Goal: Task Accomplishment & Management: Manage account settings

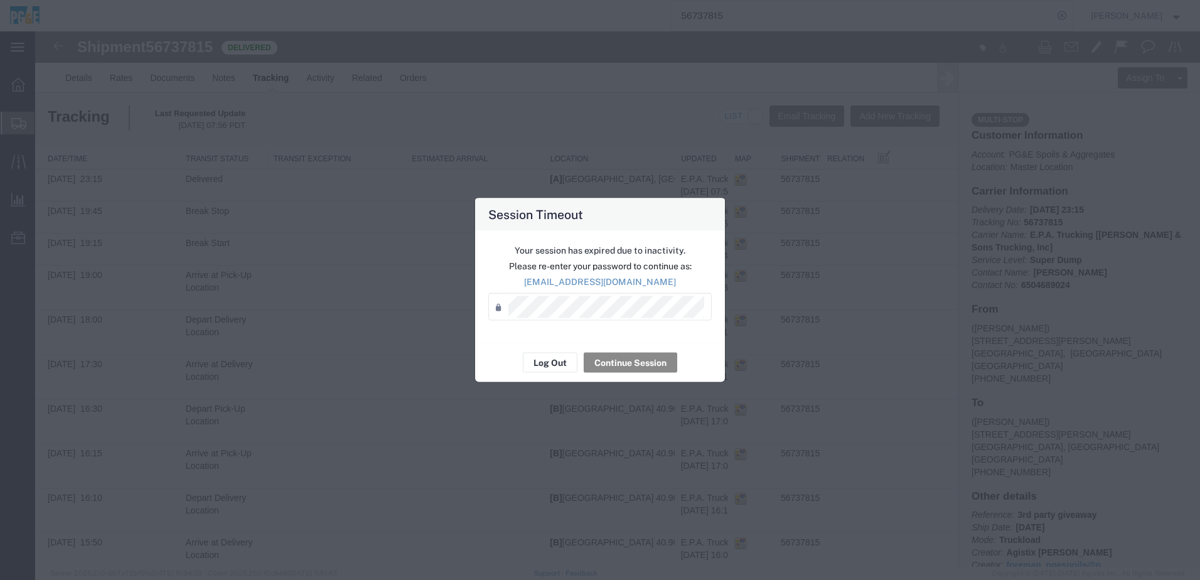
click at [609, 324] on div "Your session has expired due to inactivity. Please re-enter your password to co…" at bounding box center [600, 287] width 250 height 112
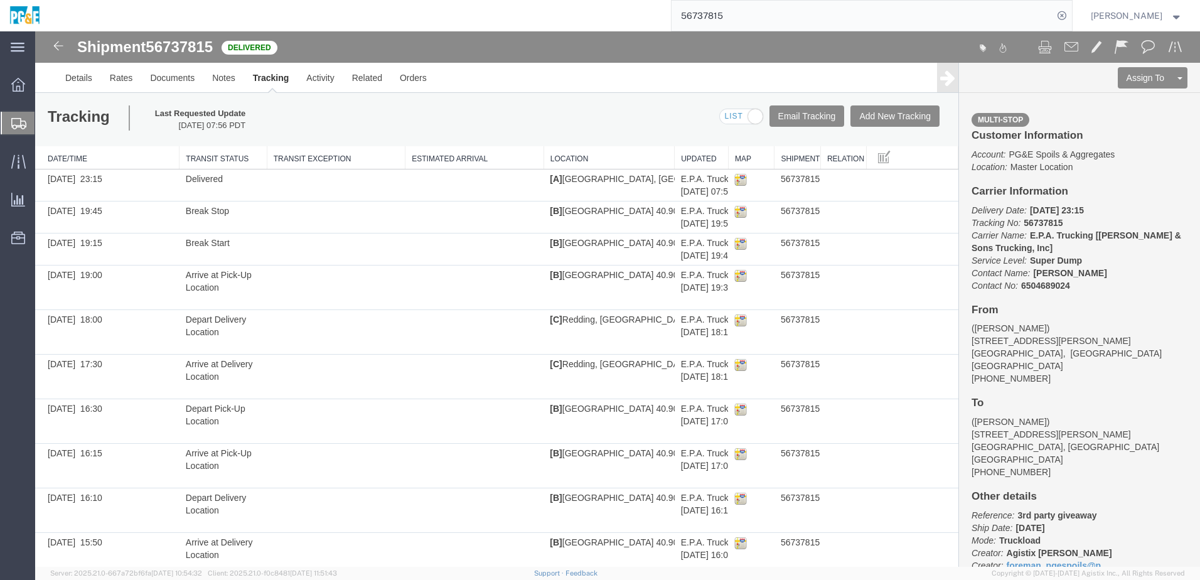
click at [734, 23] on input "56737815" at bounding box center [862, 16] width 382 height 30
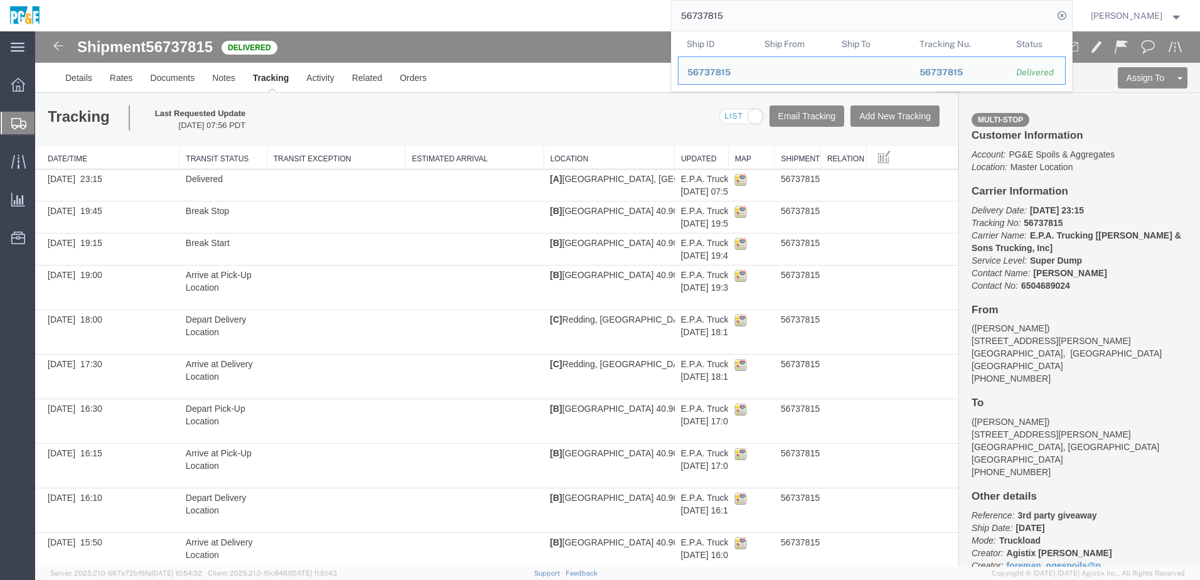
click at [734, 23] on input "56737815" at bounding box center [862, 16] width 382 height 30
paste input "51172"
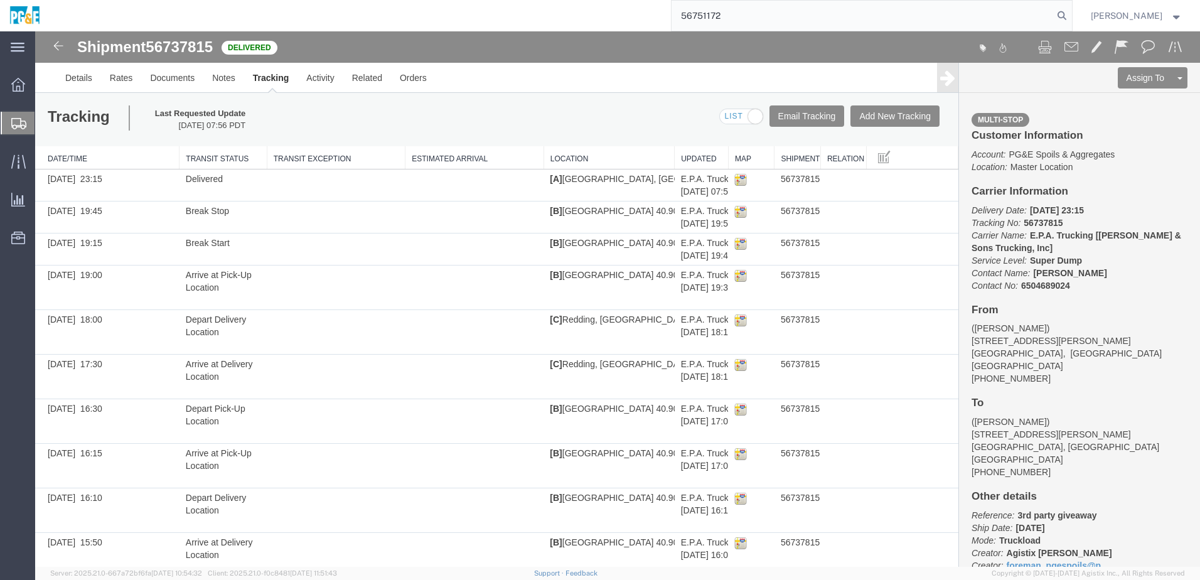
type input "56751172"
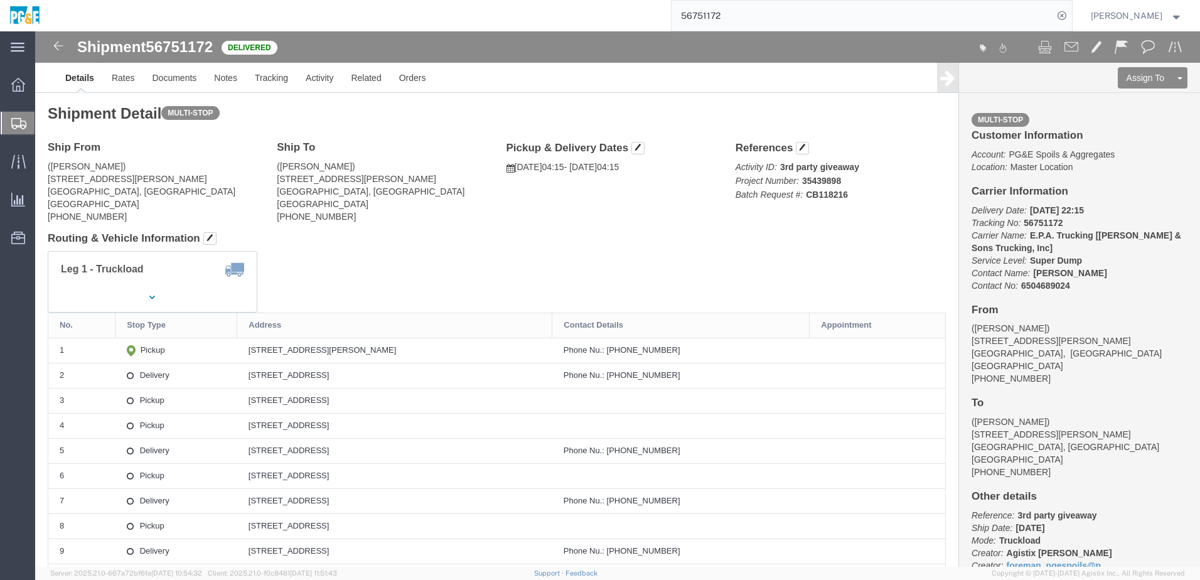
click div "Shipment Detail Multi-stop Ship From ([PERSON_NAME]) [STREET_ADDRESS][PERSON_NA…"
drag, startPoint x: 205, startPoint y: 317, endPoint x: 380, endPoint y: 316, distance: 175.7
click td "[STREET_ADDRESS][PERSON_NAME]"
copy div "[STREET_ADDRESS][PERSON_NAME]"
drag, startPoint x: 207, startPoint y: 343, endPoint x: 372, endPoint y: 349, distance: 165.1
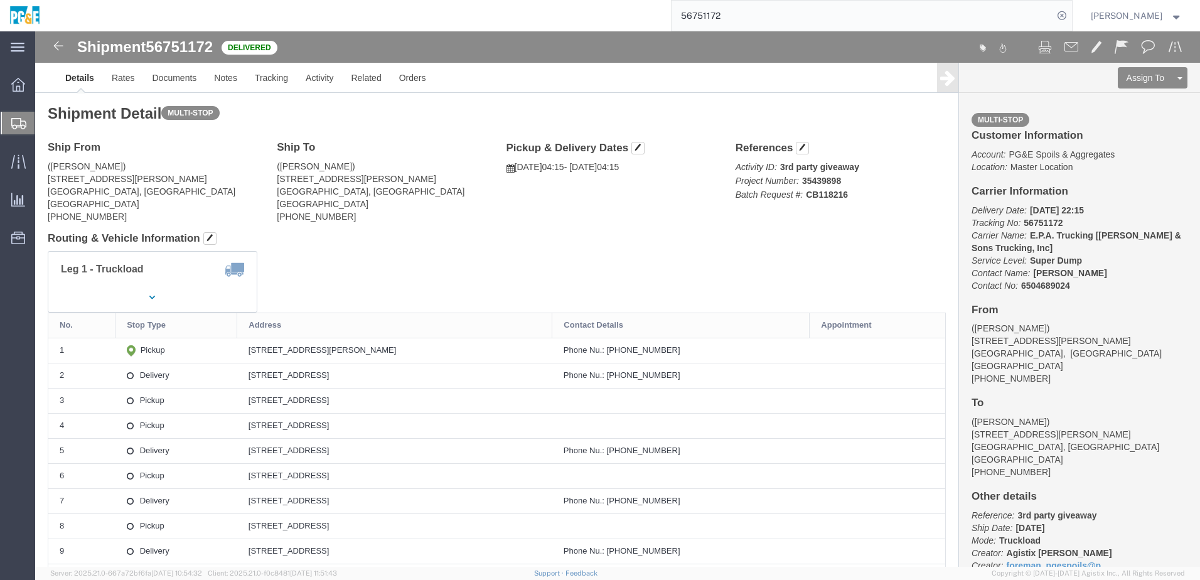
click td "[STREET_ADDRESS]"
copy div "[STREET_ADDRESS]"
click link "Documents"
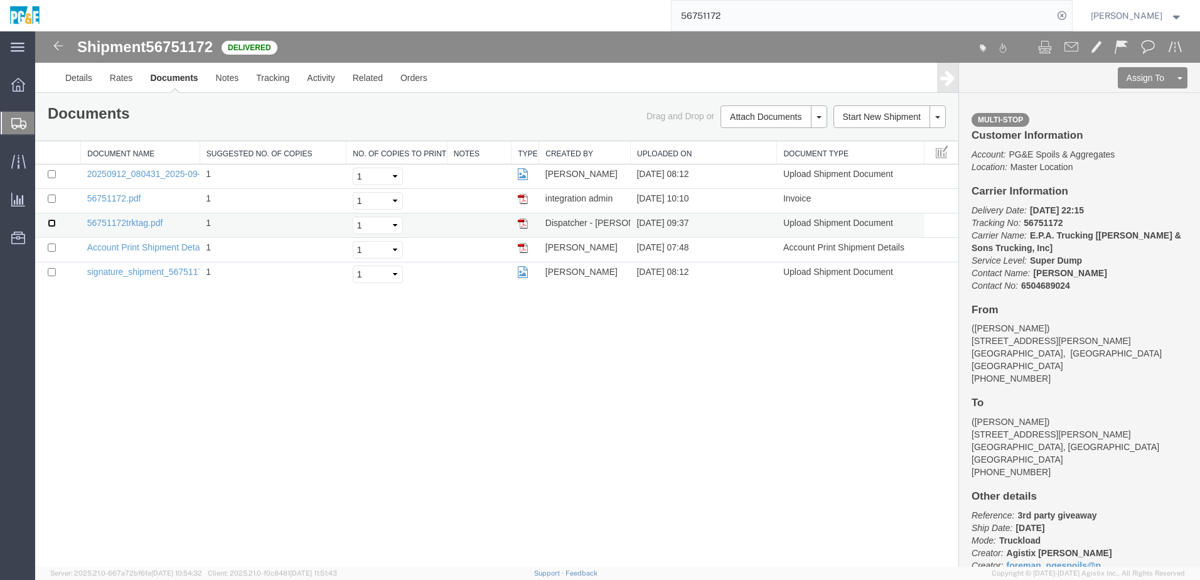
click at [52, 226] on input "checkbox" at bounding box center [52, 223] width 8 height 8
checkbox input "true"
click at [50, 198] on input "checkbox" at bounding box center [52, 199] width 8 height 8
checkbox input "true"
click at [51, 176] on input "checkbox" at bounding box center [52, 174] width 8 height 8
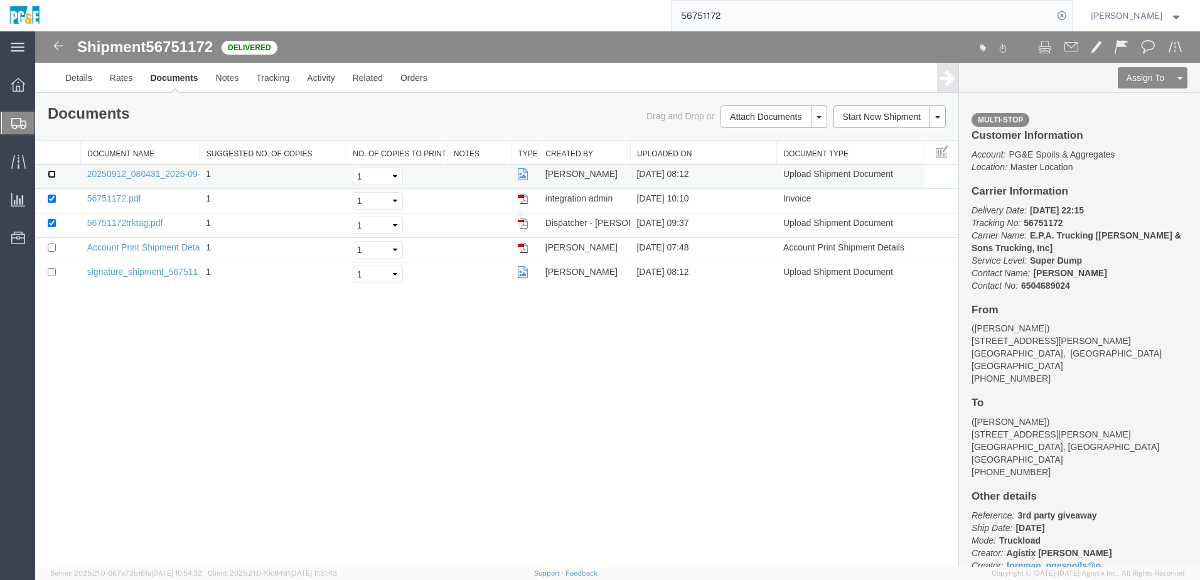
checkbox input "true"
click at [749, 141] on link "Print Documents" at bounding box center [771, 138] width 109 height 19
click at [279, 80] on link "Tracking" at bounding box center [272, 78] width 51 height 30
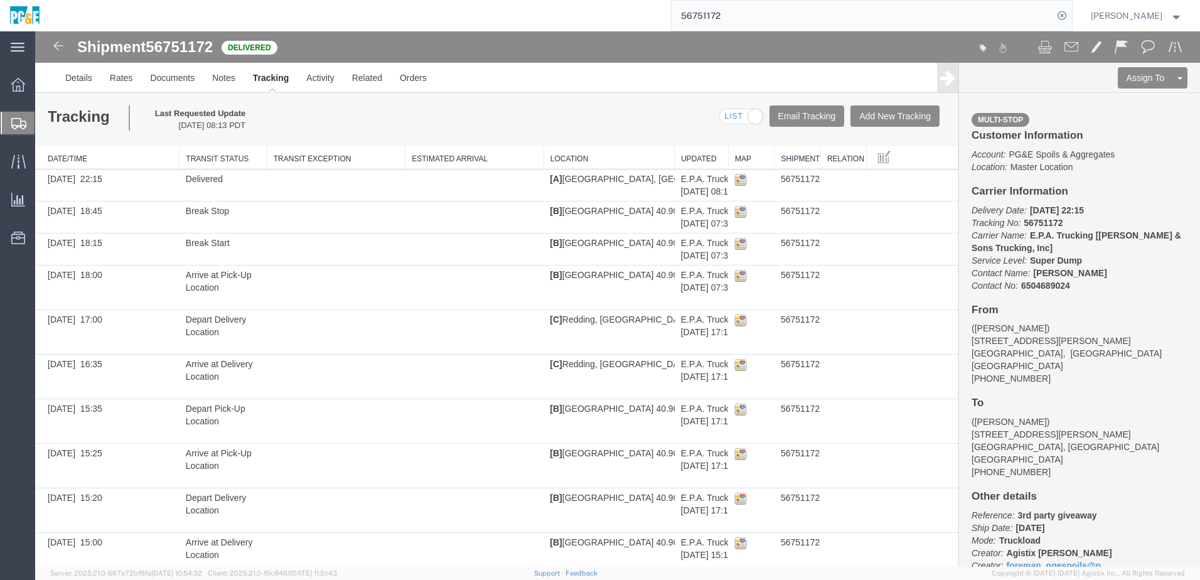
click at [713, 23] on input "56751172" at bounding box center [862, 16] width 382 height 30
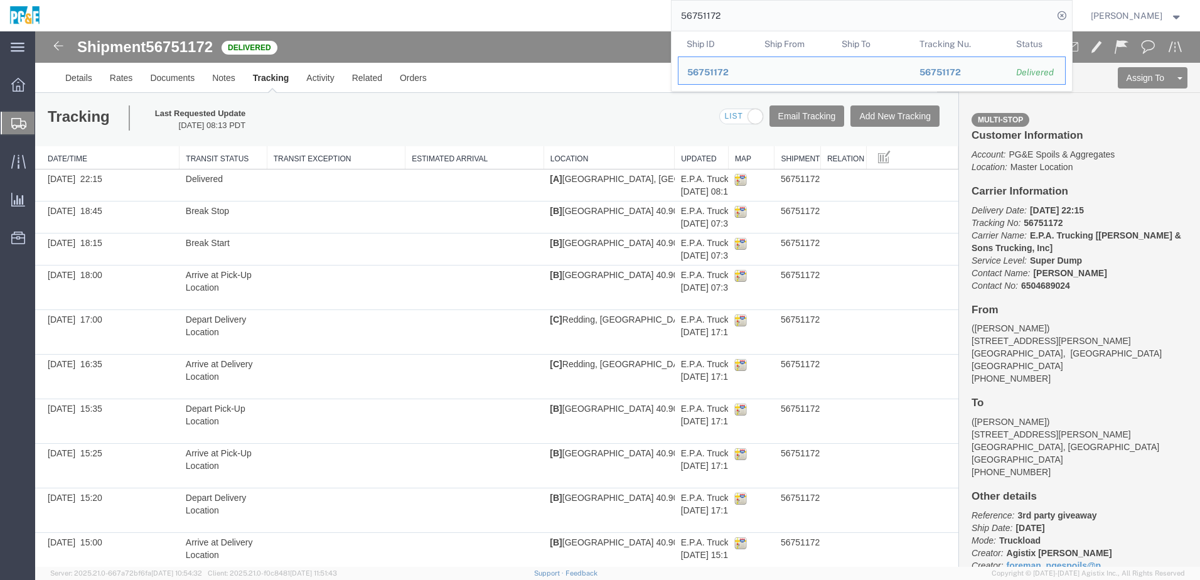
click at [713, 23] on input "56751172" at bounding box center [862, 16] width 382 height 30
paste input "search"
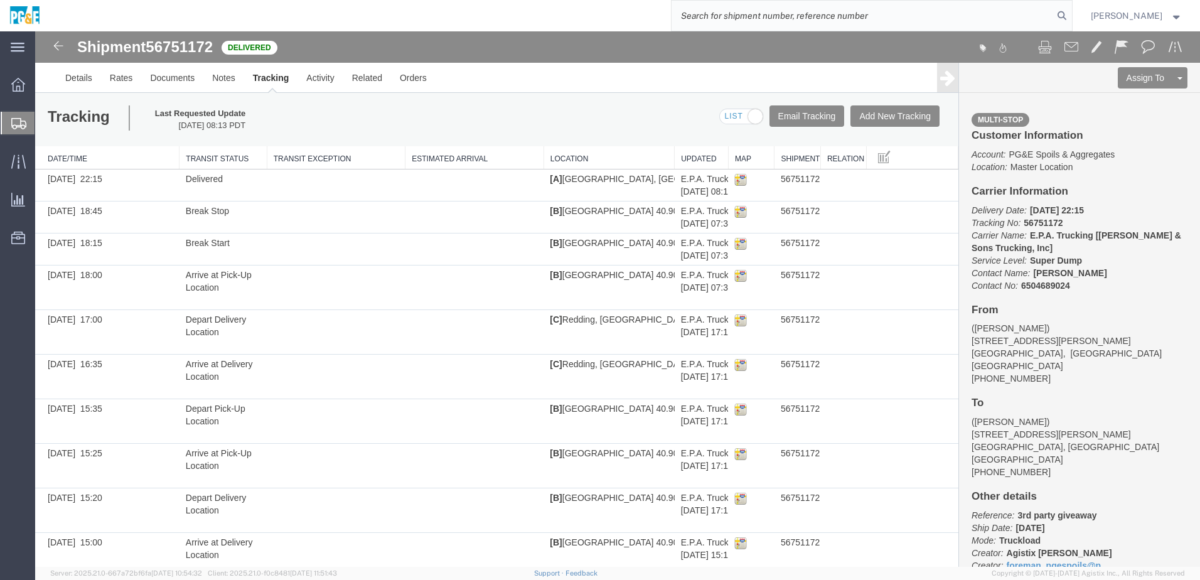
click at [757, 18] on input "search" at bounding box center [862, 16] width 382 height 30
paste input "56751178"
type input "56751178"
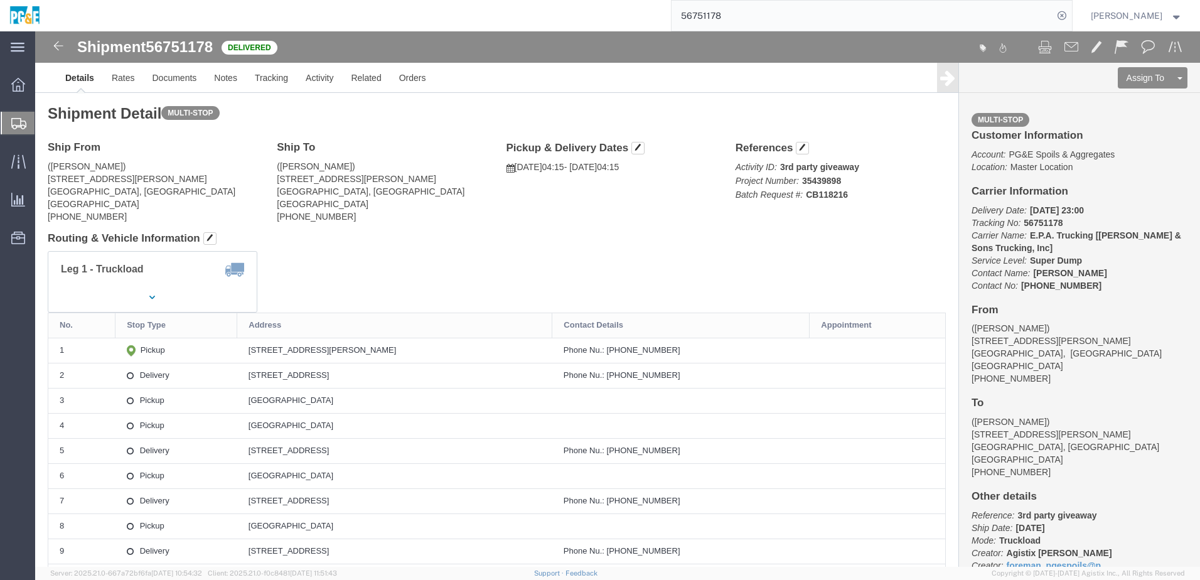
drag, startPoint x: 1164, startPoint y: 466, endPoint x: 836, endPoint y: 5, distance: 566.1
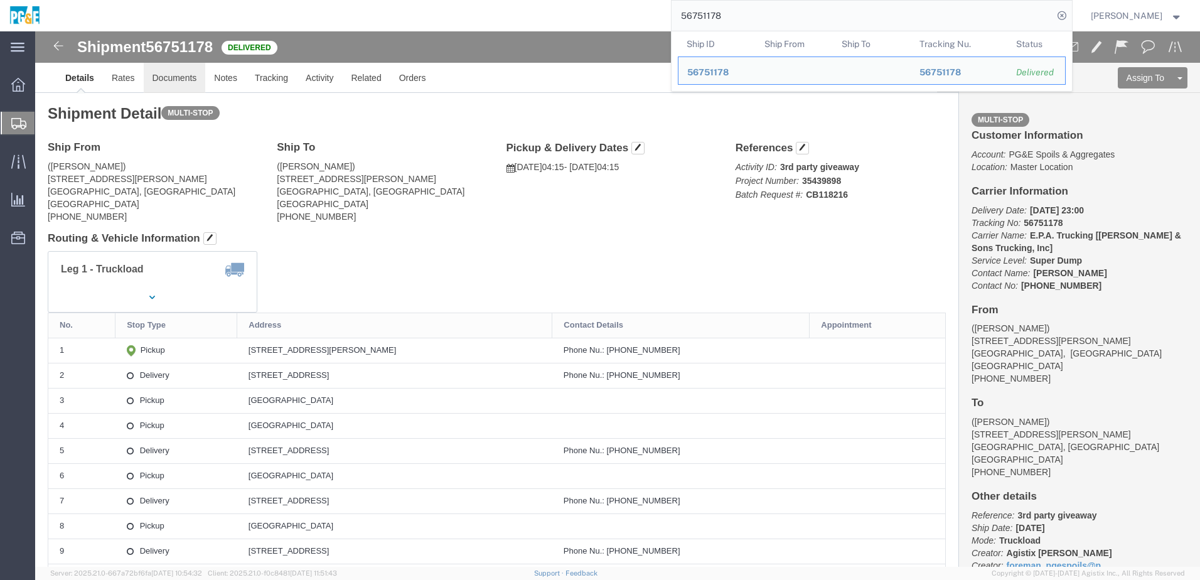
click link "Documents"
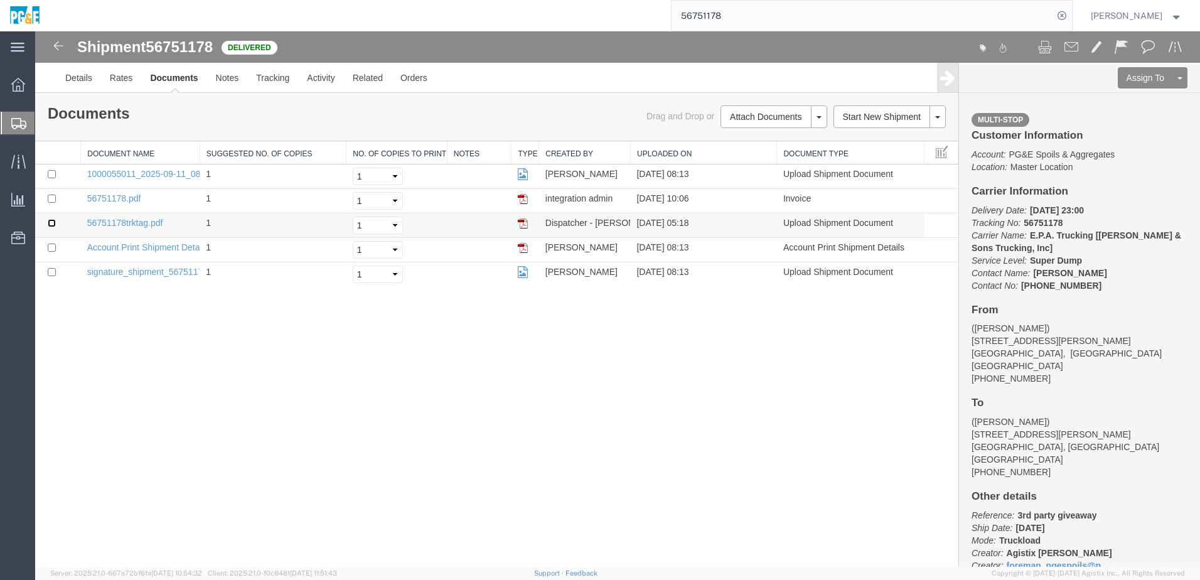
click at [53, 222] on input "checkbox" at bounding box center [52, 223] width 8 height 8
checkbox input "true"
click at [52, 200] on input "checkbox" at bounding box center [52, 199] width 8 height 8
checkbox input "true"
click at [51, 174] on input "checkbox" at bounding box center [52, 174] width 8 height 8
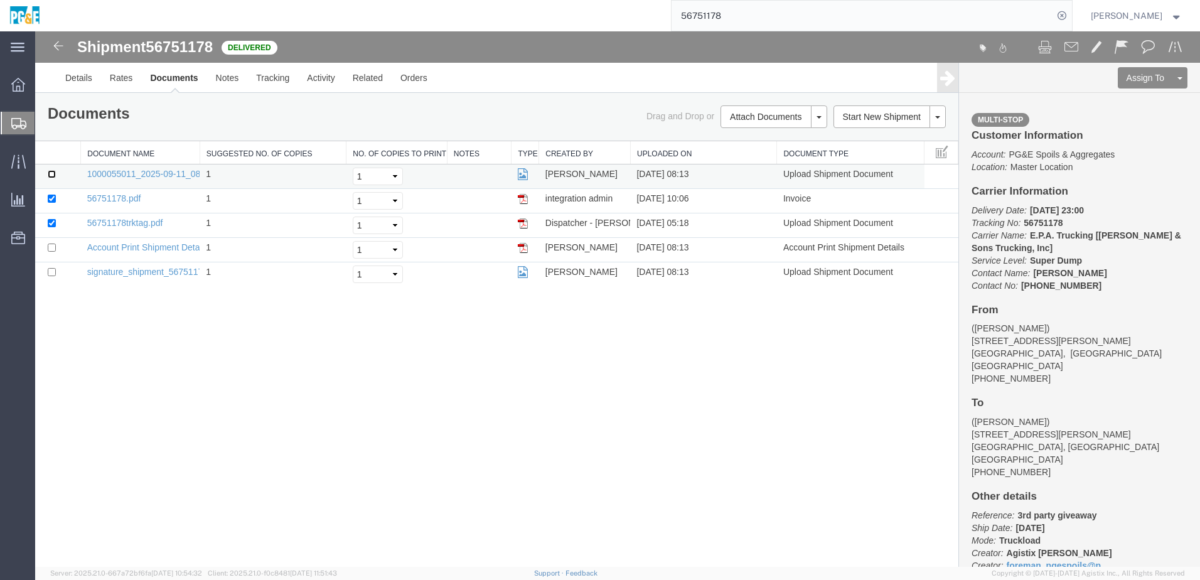
checkbox input "true"
click at [735, 133] on link "Print Documents" at bounding box center [771, 138] width 109 height 19
click at [284, 78] on link "Tracking" at bounding box center [272, 78] width 51 height 30
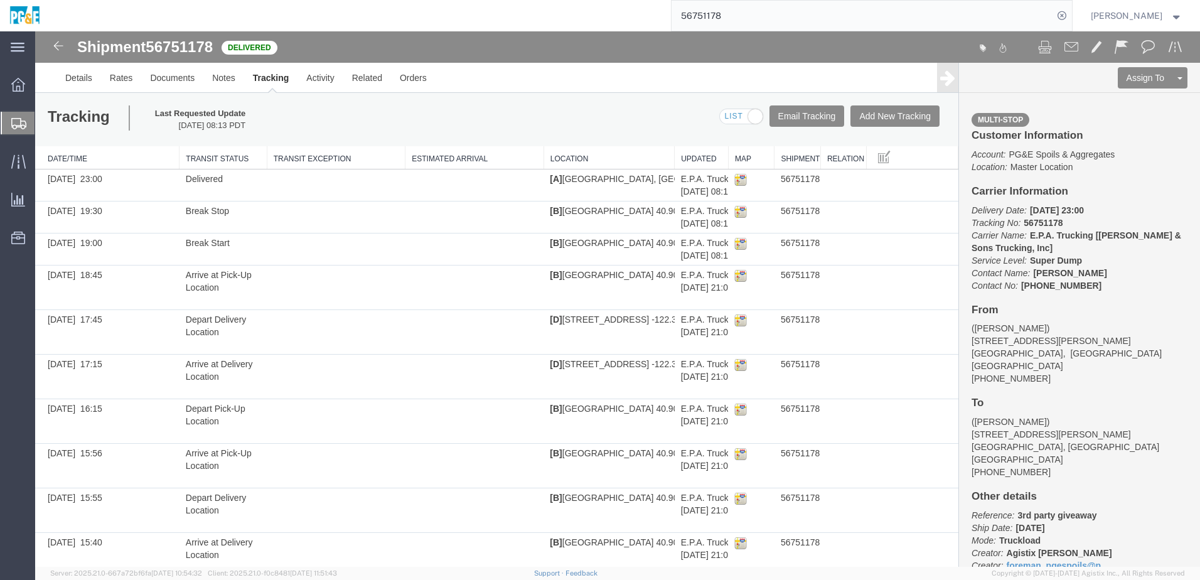
click at [721, 13] on input "56751178" at bounding box center [862, 16] width 382 height 30
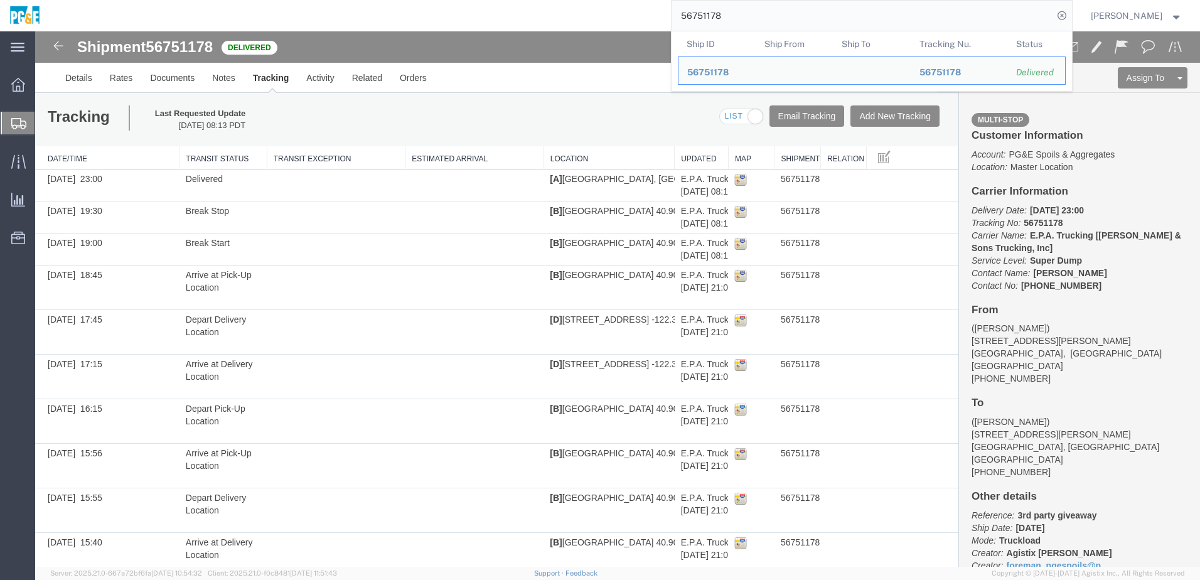
click at [721, 13] on input "56751178" at bounding box center [862, 16] width 382 height 30
paste input "94"
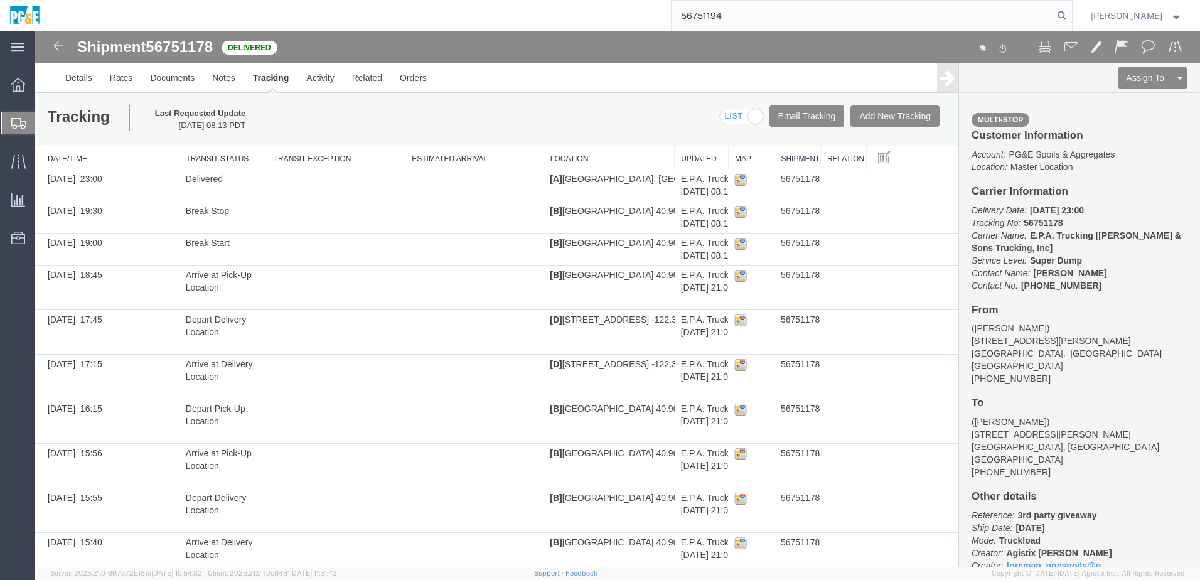
type input "56751194"
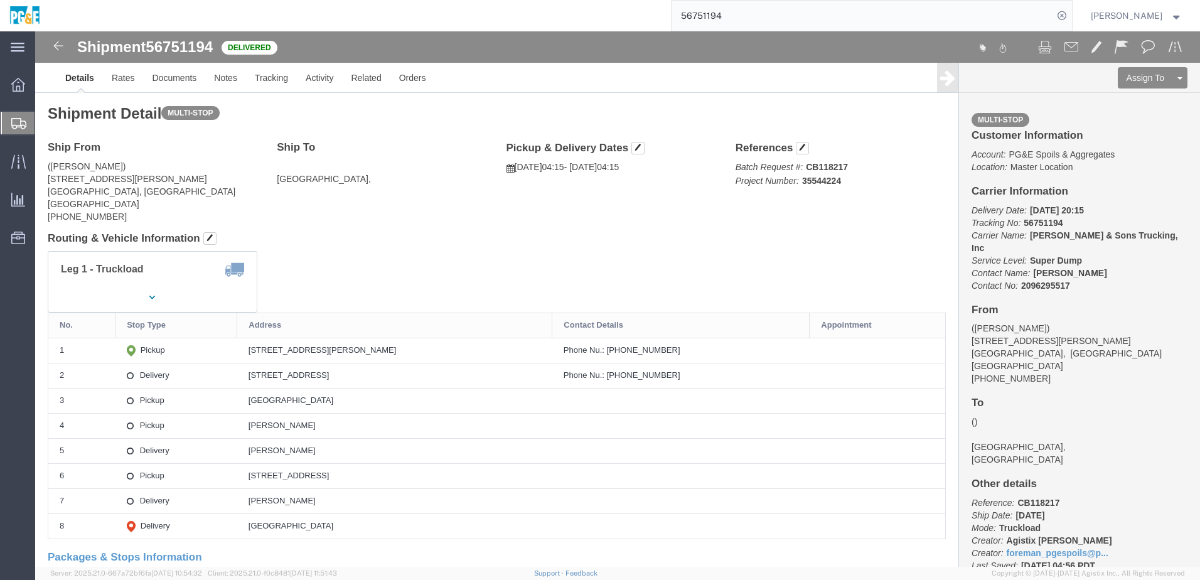
drag, startPoint x: 204, startPoint y: 343, endPoint x: 376, endPoint y: 346, distance: 172.0
click div "[STREET_ADDRESS]"
copy div "[STREET_ADDRESS]"
click div "Shipment Detail Multi-stop Ship From ([PERSON_NAME]) [STREET_ADDRESS][PERSON_NA…"
click link "Documents"
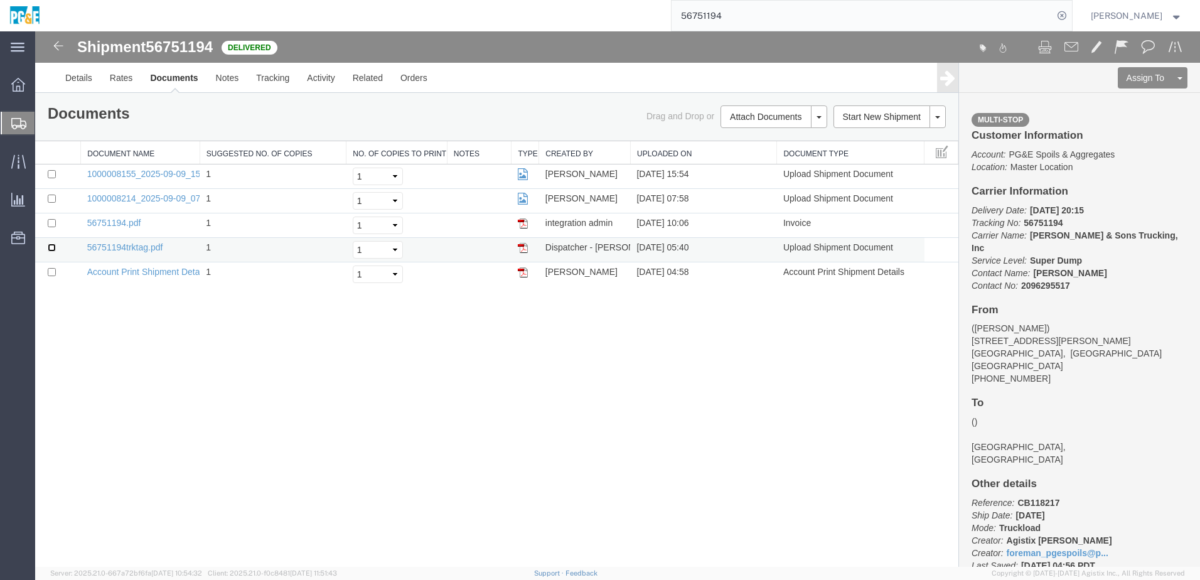
click at [53, 245] on input "checkbox" at bounding box center [52, 247] width 8 height 8
checkbox input "true"
click at [51, 225] on input "checkbox" at bounding box center [52, 223] width 8 height 8
checkbox input "true"
click at [51, 200] on input "checkbox" at bounding box center [52, 199] width 8 height 8
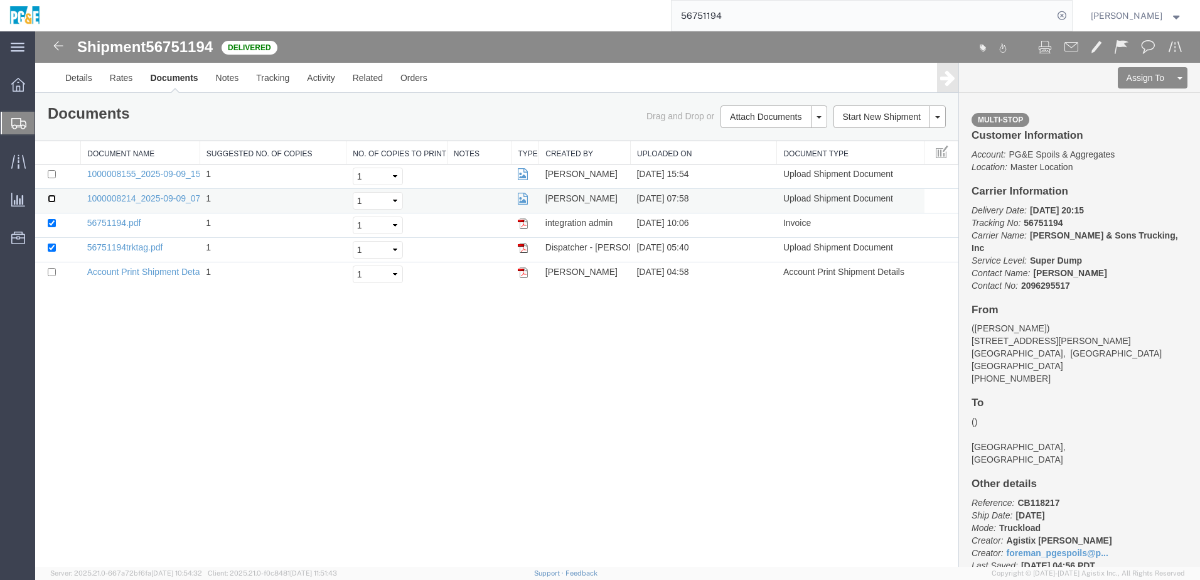
checkbox input "true"
click at [53, 176] on input "checkbox" at bounding box center [52, 174] width 8 height 8
checkbox input "true"
click at [741, 139] on link "Print Documents" at bounding box center [771, 138] width 109 height 19
click at [281, 80] on link "Tracking" at bounding box center [272, 78] width 51 height 30
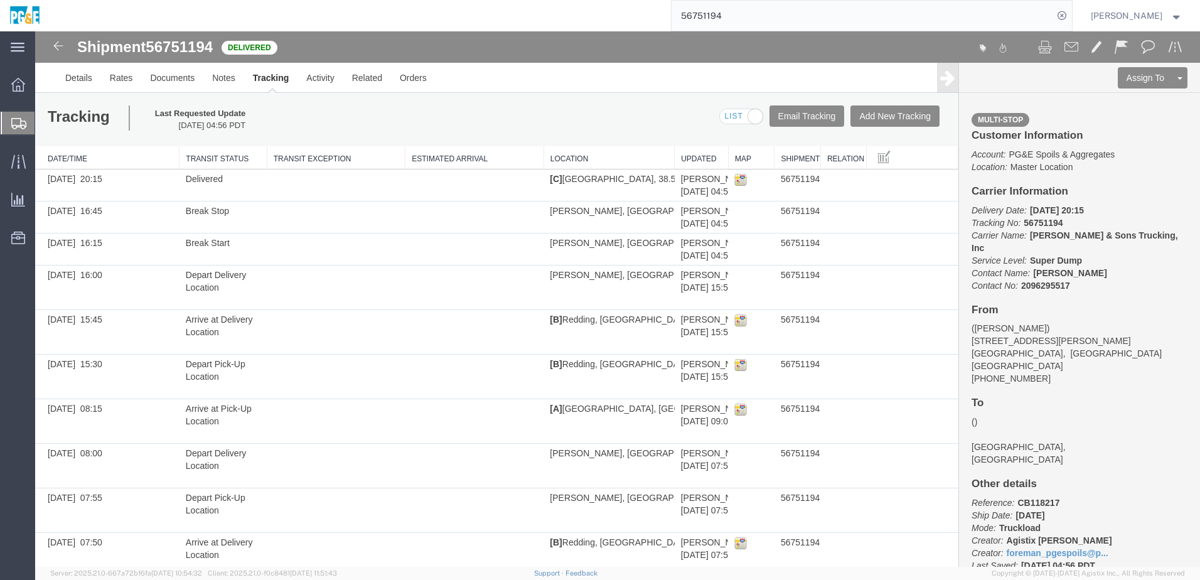
click at [710, 18] on input "56751194" at bounding box center [862, 16] width 382 height 30
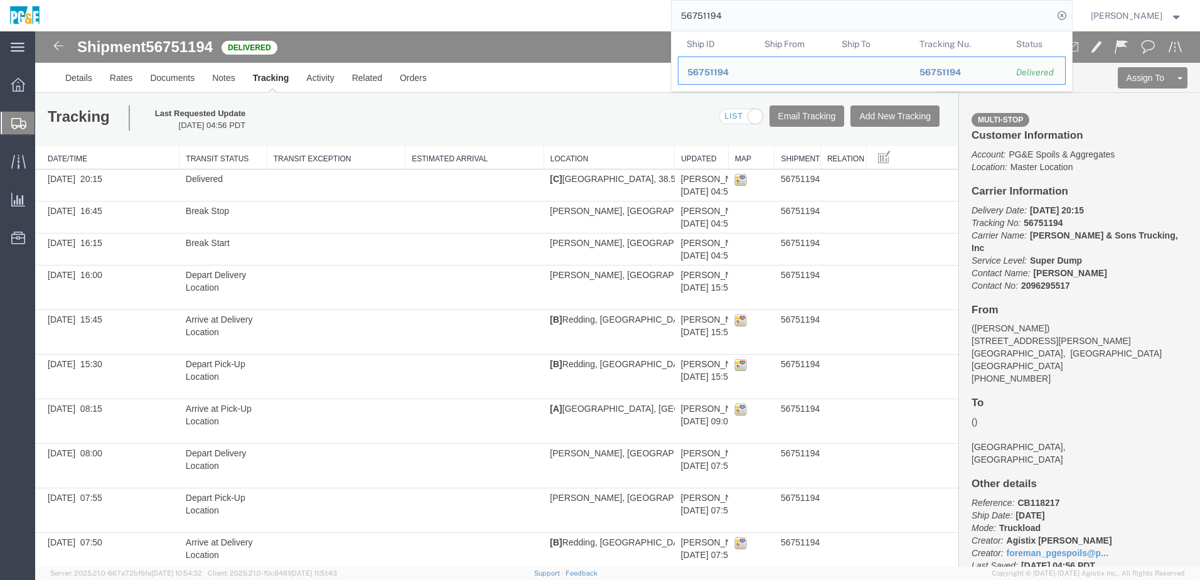
click at [710, 18] on input "56751194" at bounding box center [862, 16] width 382 height 30
paste input "67359"
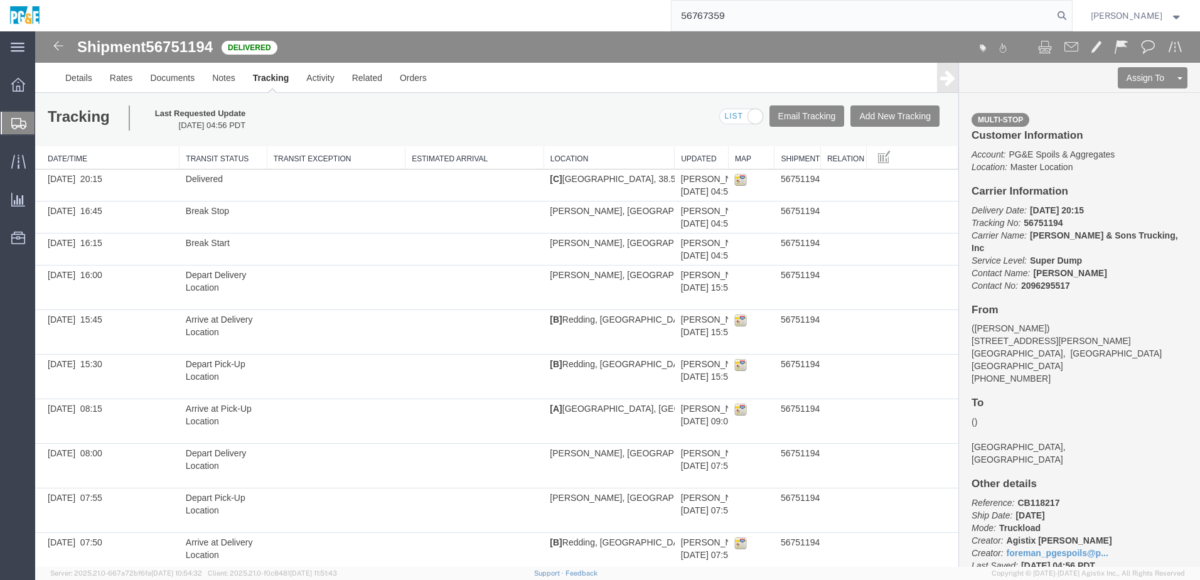
type input "56767359"
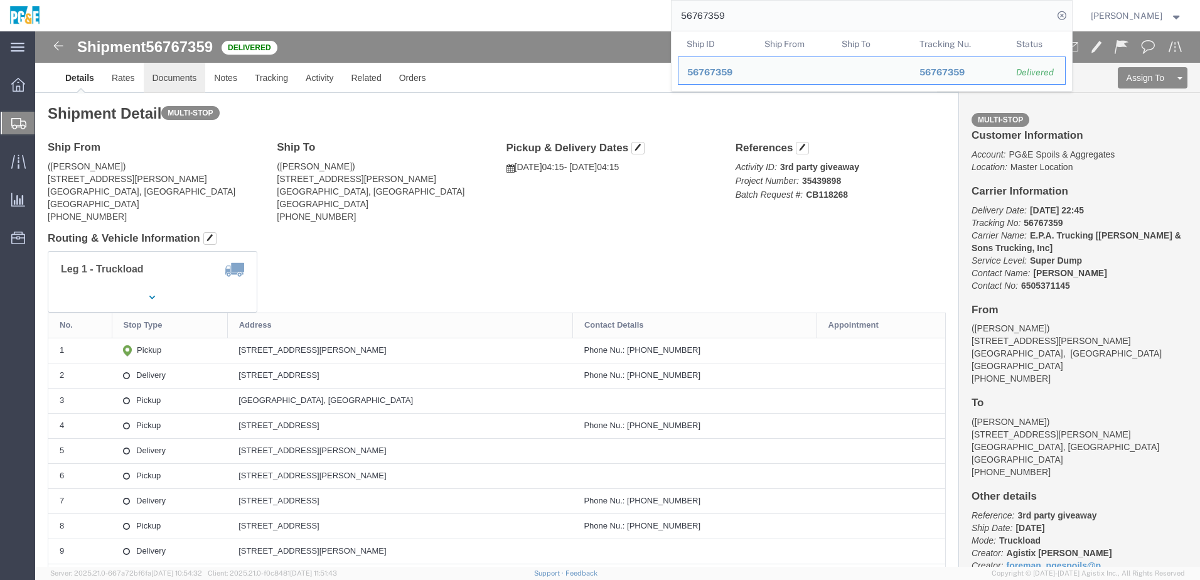
click link "Documents"
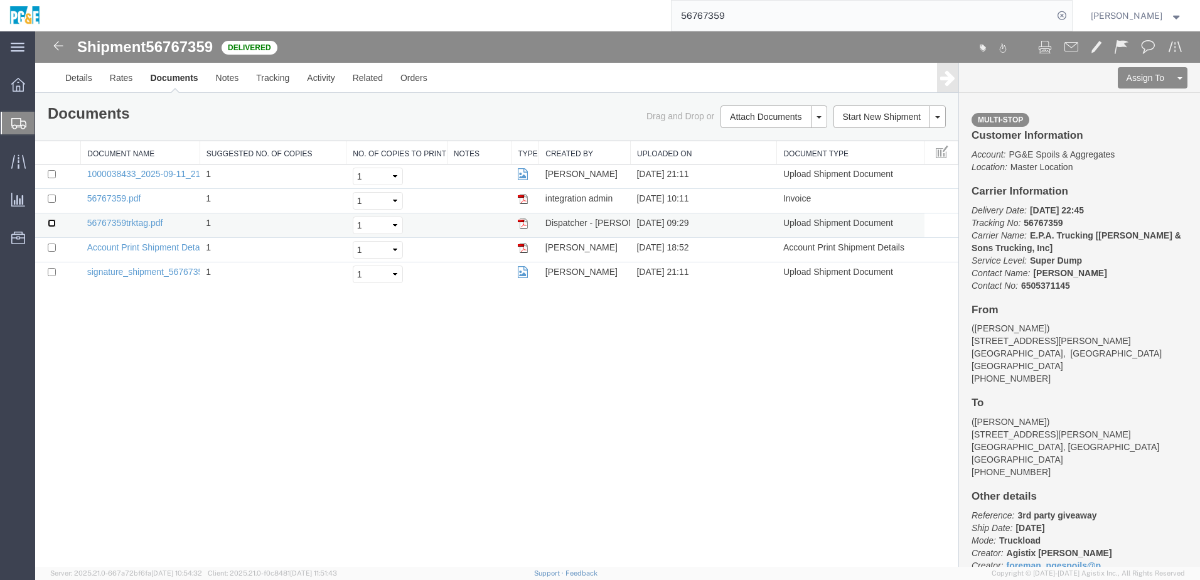
click at [53, 223] on input "checkbox" at bounding box center [52, 223] width 8 height 8
checkbox input "true"
click at [50, 198] on input "checkbox" at bounding box center [52, 199] width 8 height 8
checkbox input "true"
click at [52, 171] on input "checkbox" at bounding box center [52, 174] width 8 height 8
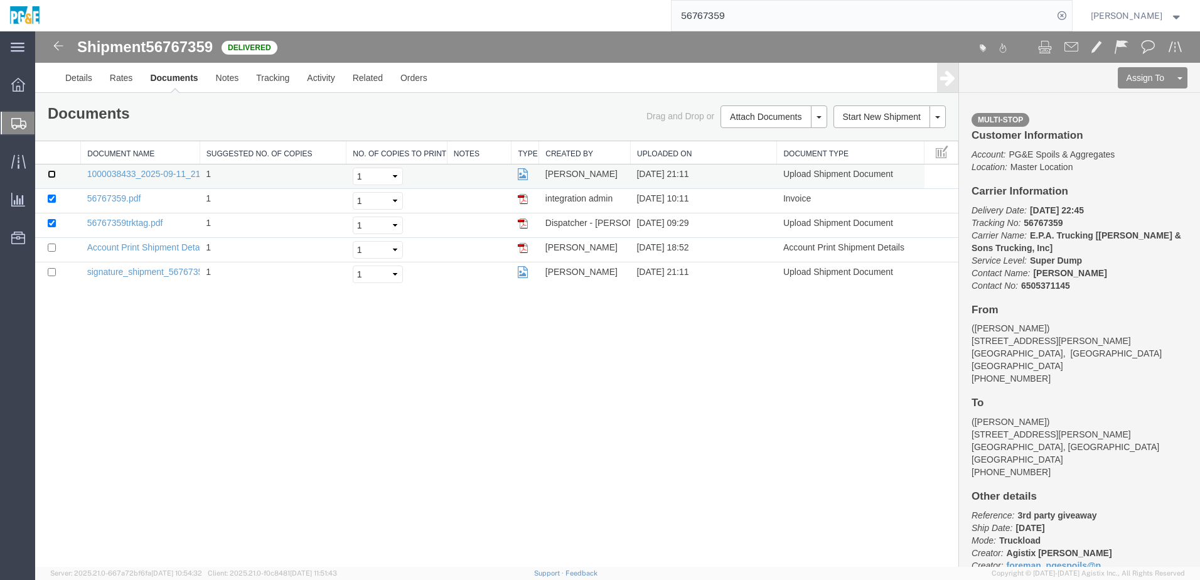
checkbox input "true"
click at [753, 145] on link "Print Documents" at bounding box center [771, 138] width 109 height 19
click at [274, 78] on link "Tracking" at bounding box center [272, 78] width 51 height 30
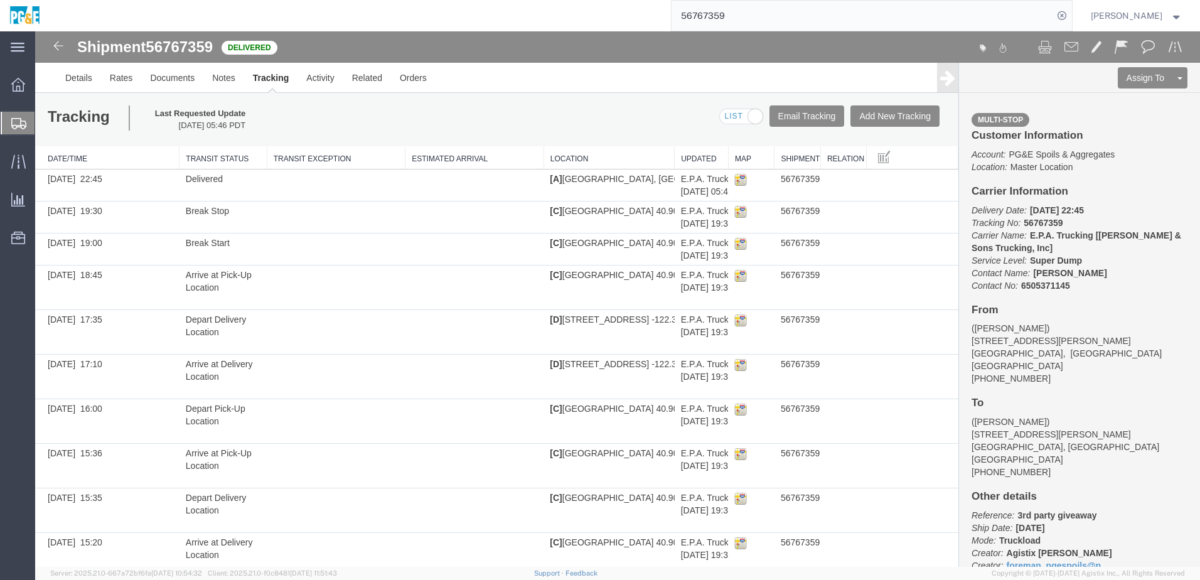
click at [720, 24] on input "56767359" at bounding box center [862, 16] width 382 height 30
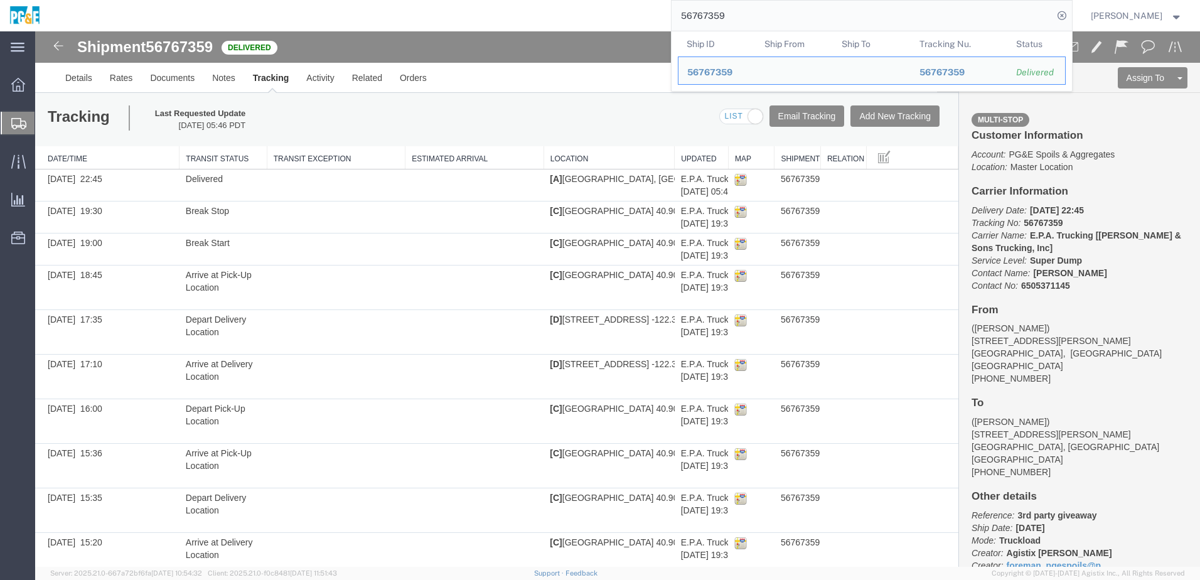
click at [720, 24] on input "56767359" at bounding box center [862, 16] width 382 height 30
paste input "971"
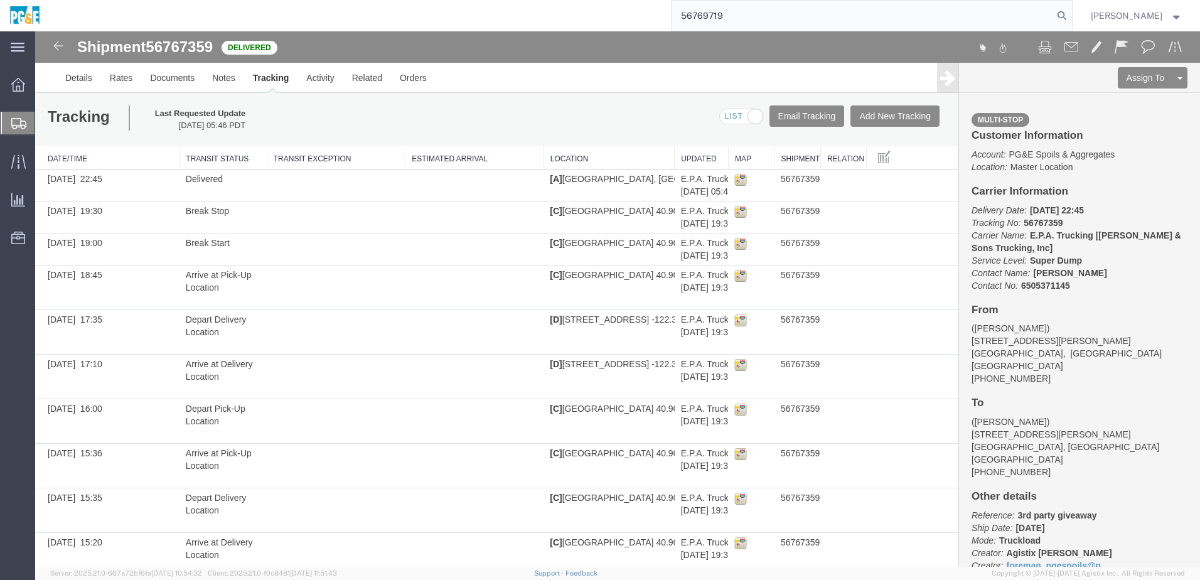
type input "56769719"
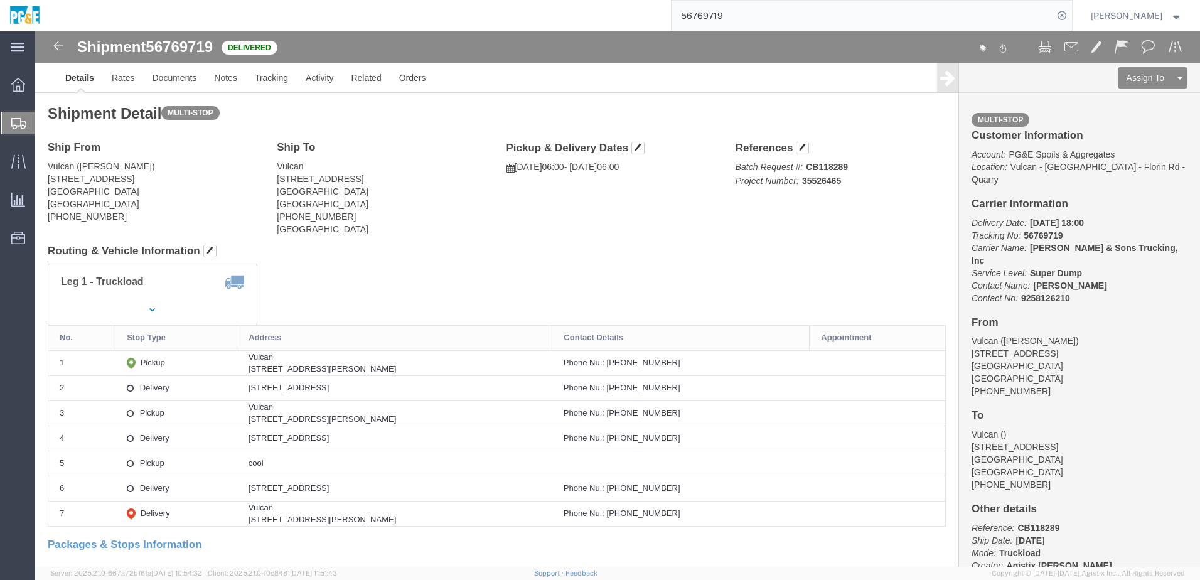
drag, startPoint x: 213, startPoint y: 355, endPoint x: 387, endPoint y: 356, distance: 173.2
click div "[STREET_ADDRESS]"
copy div "[STREET_ADDRESS]"
click link "Documents"
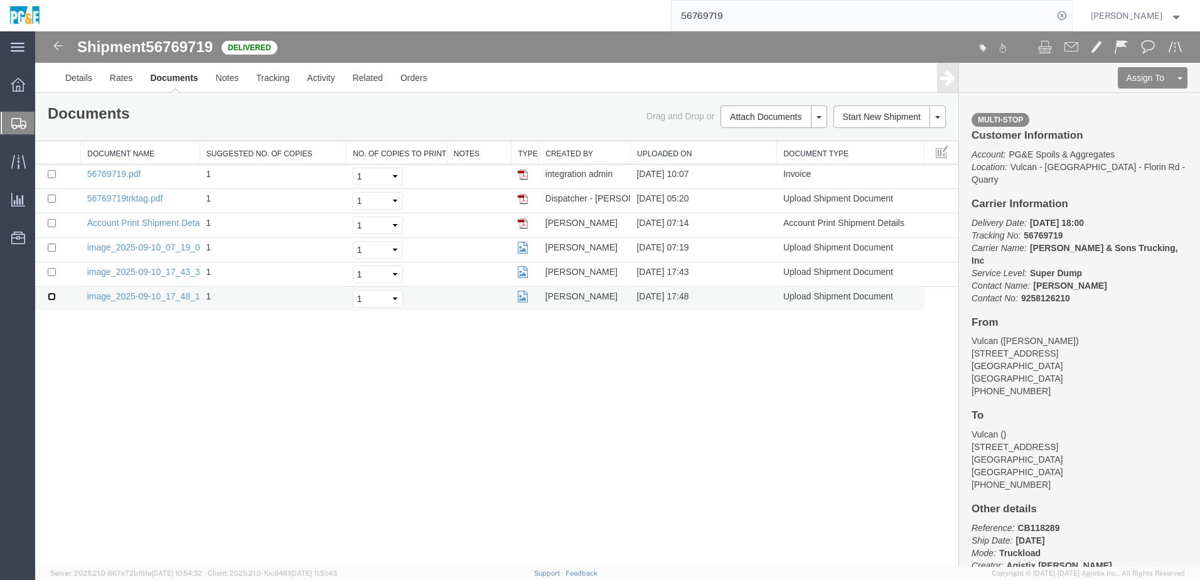
click at [49, 298] on input "checkbox" at bounding box center [52, 296] width 8 height 8
checkbox input "true"
click at [50, 270] on input "checkbox" at bounding box center [52, 272] width 8 height 8
checkbox input "true"
click at [53, 247] on input "checkbox" at bounding box center [52, 247] width 8 height 8
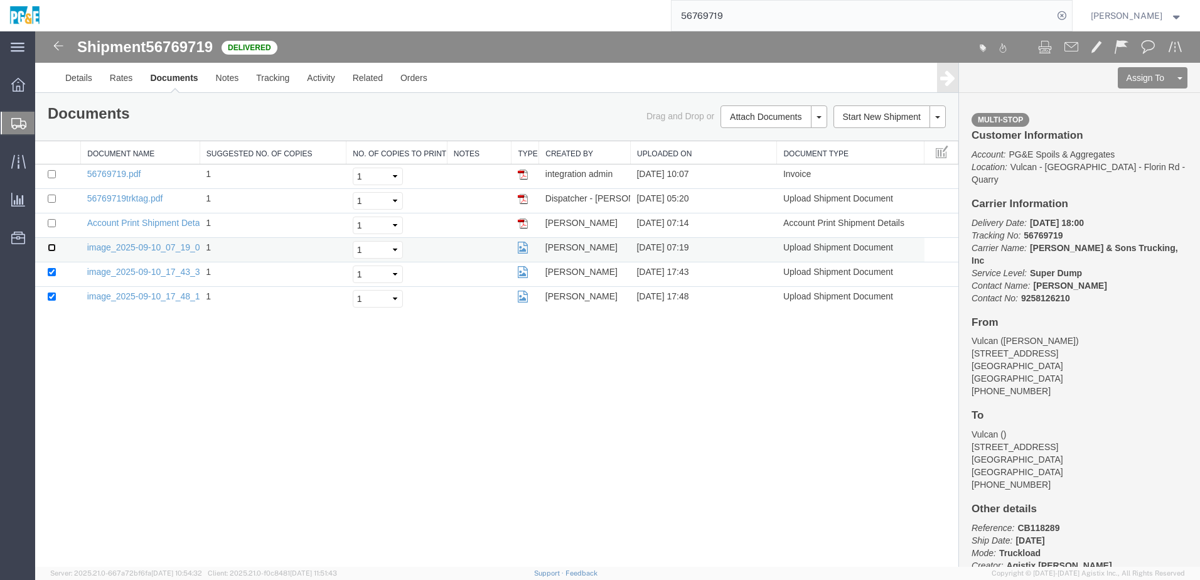
checkbox input "true"
click at [52, 198] on input "checkbox" at bounding box center [52, 199] width 8 height 8
checkbox input "true"
click at [50, 174] on input "checkbox" at bounding box center [52, 174] width 8 height 8
checkbox input "true"
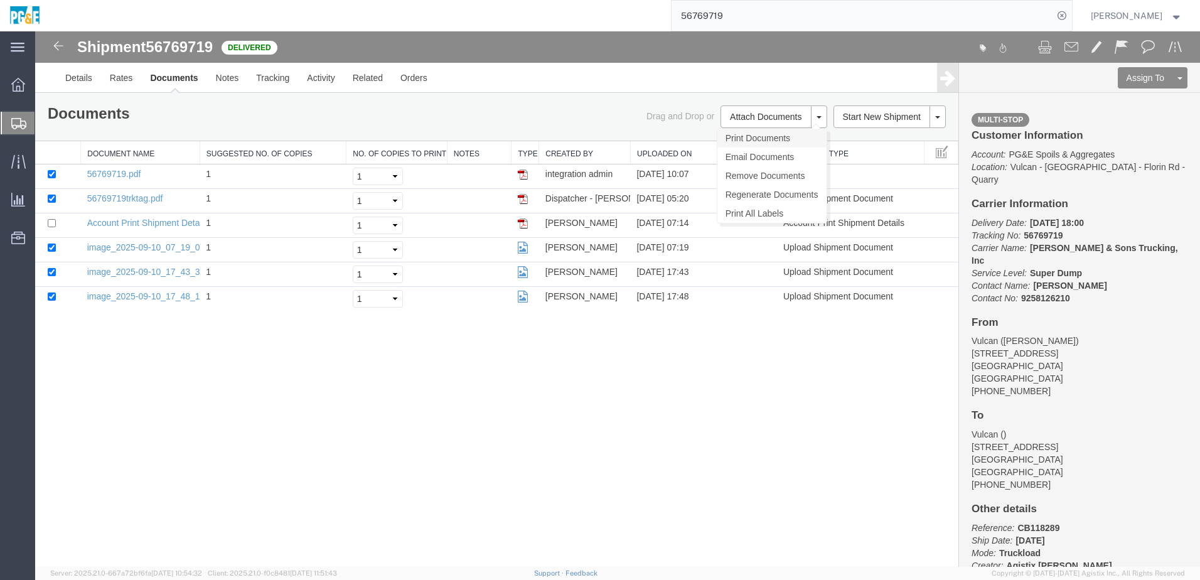
click at [757, 137] on link "Print Documents" at bounding box center [771, 138] width 109 height 19
click at [263, 77] on link "Tracking" at bounding box center [272, 78] width 51 height 30
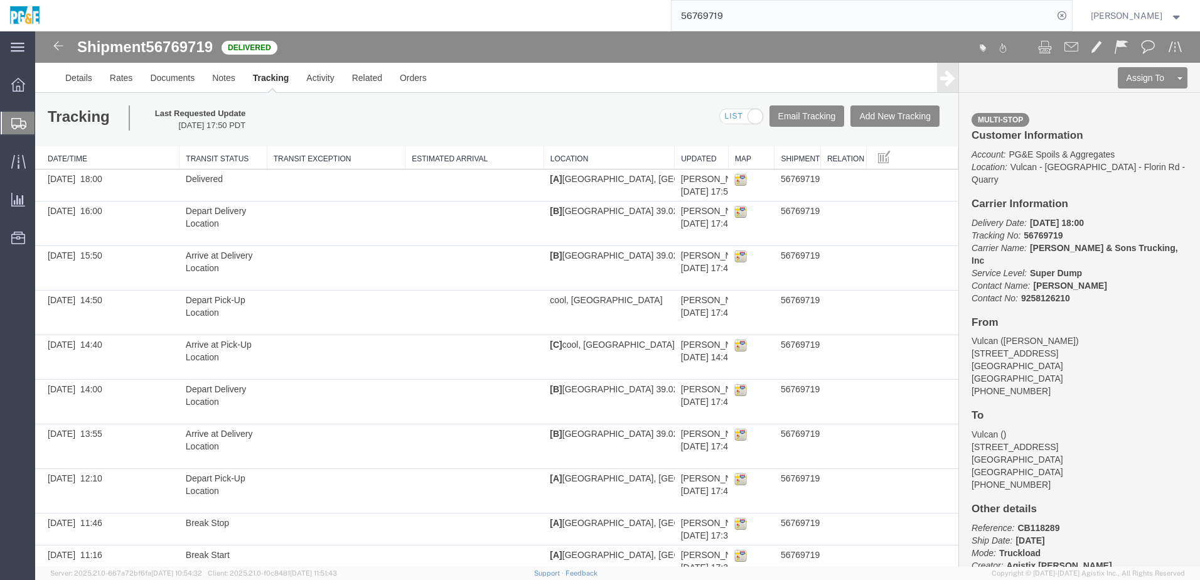
click at [707, 19] on input "56769719" at bounding box center [862, 16] width 382 height 30
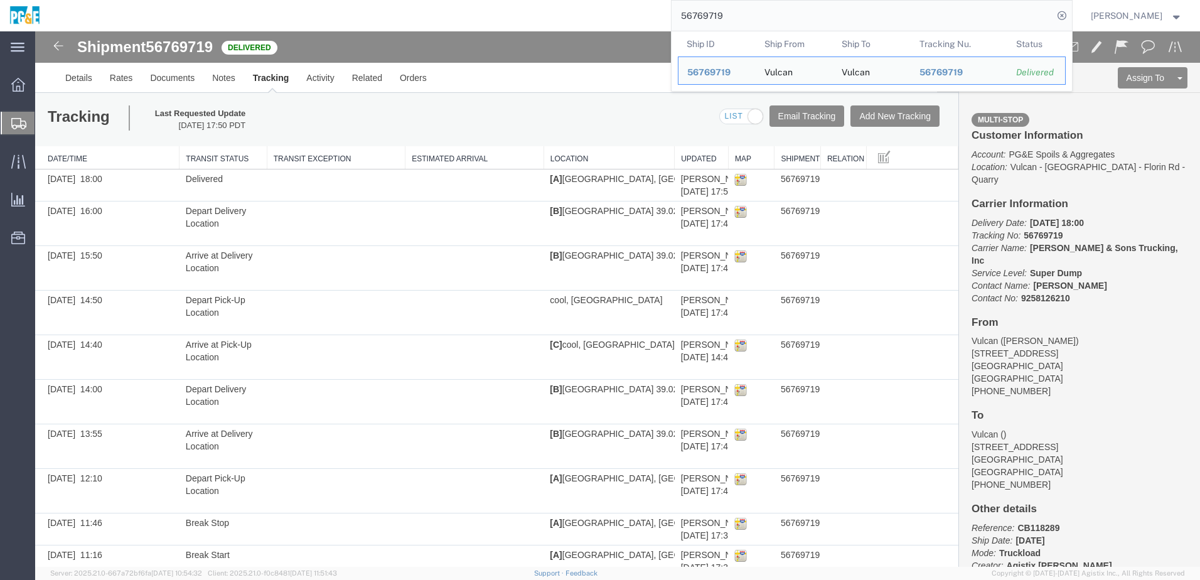
click at [707, 19] on input "56769719" at bounding box center [862, 16] width 382 height 30
paste input "7372"
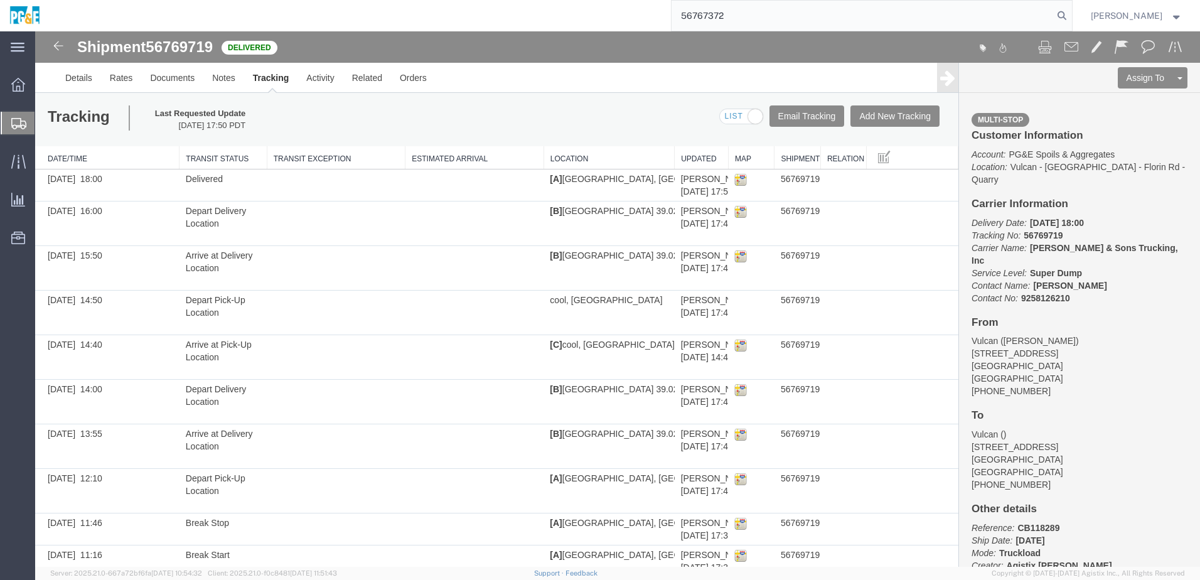
type input "56767372"
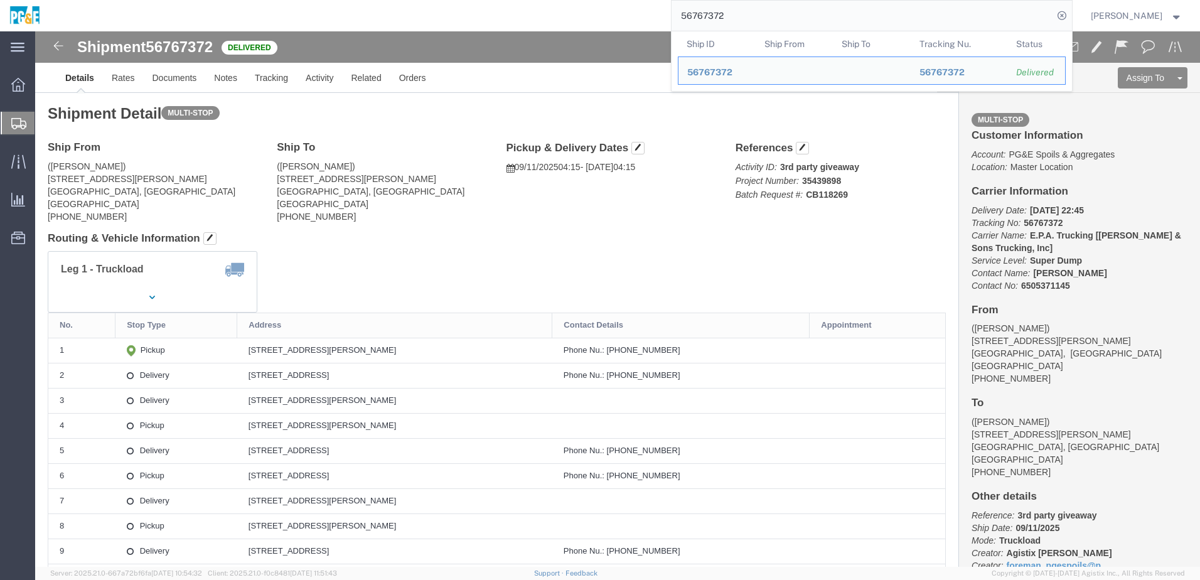
click div "Leg 1 - Truckload Vehicle 1: Super Dump Number of trucks: 1"
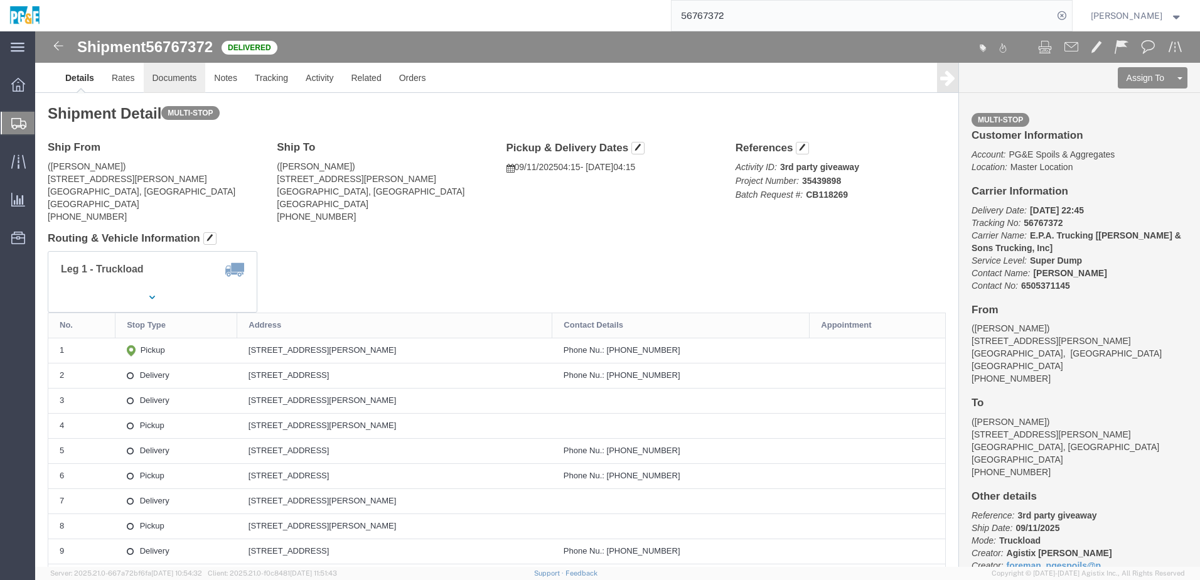
click link "Documents"
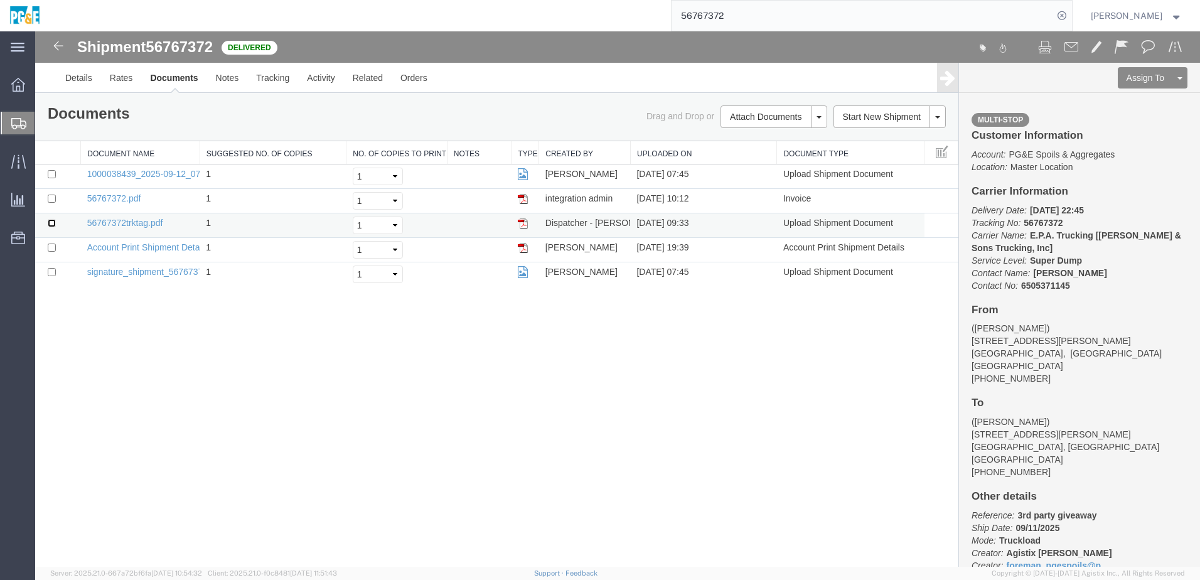
click at [49, 223] on input "checkbox" at bounding box center [52, 223] width 8 height 8
checkbox input "true"
click at [50, 193] on td at bounding box center [58, 201] width 46 height 24
click at [52, 173] on input "checkbox" at bounding box center [52, 174] width 8 height 8
checkbox input "true"
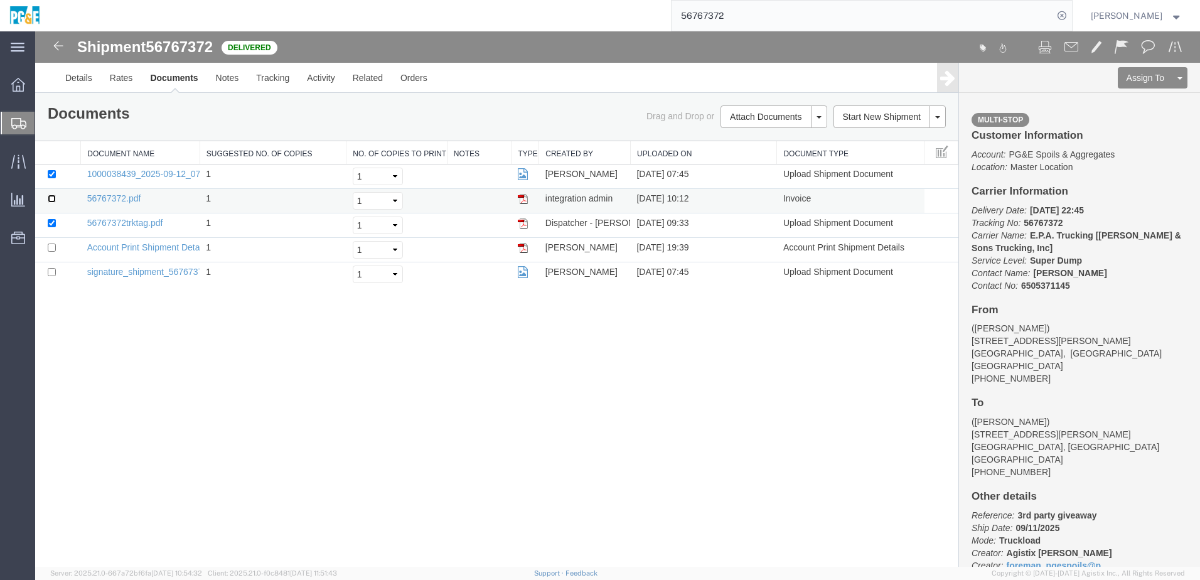
click at [53, 198] on input "checkbox" at bounding box center [52, 199] width 8 height 8
checkbox input "true"
click at [761, 142] on link "Print Documents" at bounding box center [771, 138] width 109 height 19
click at [260, 83] on link "Tracking" at bounding box center [272, 78] width 51 height 30
